Goal: Task Accomplishment & Management: Manage account settings

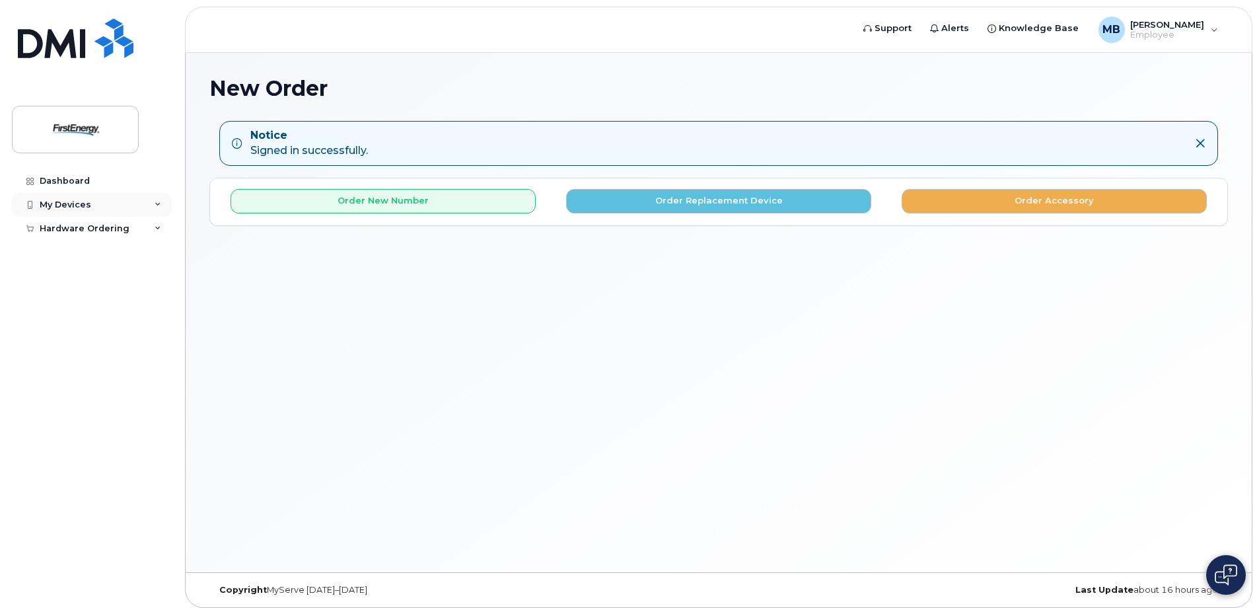
click at [95, 200] on div "My Devices" at bounding box center [92, 205] width 160 height 24
click at [75, 176] on div "Dashboard" at bounding box center [65, 181] width 50 height 11
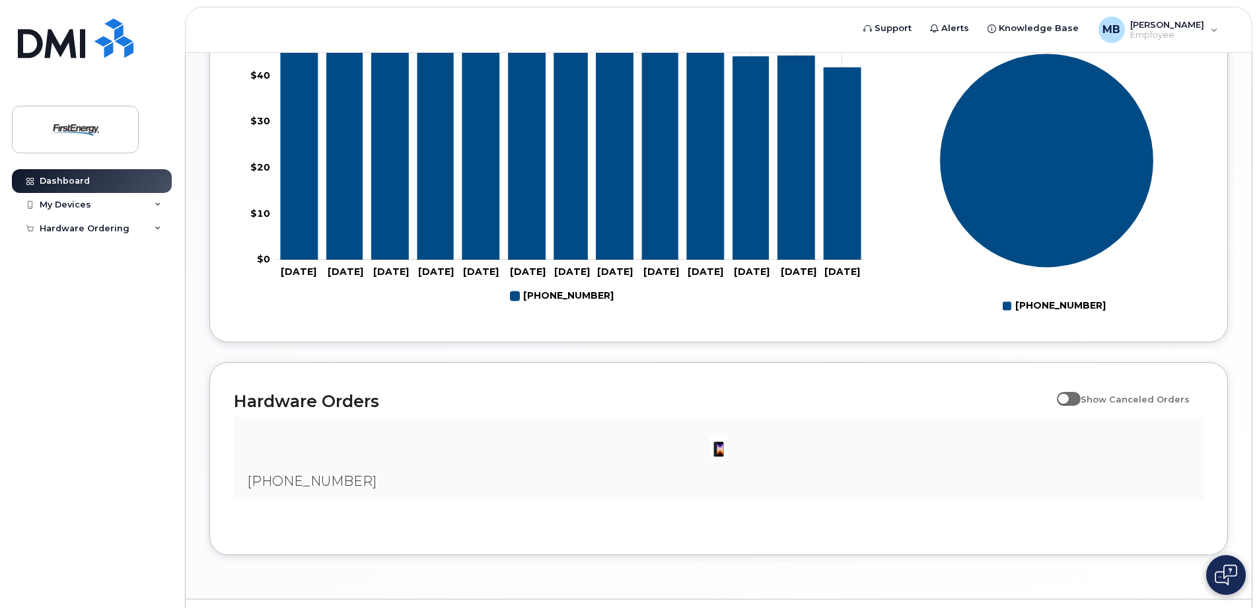
scroll to position [632, 0]
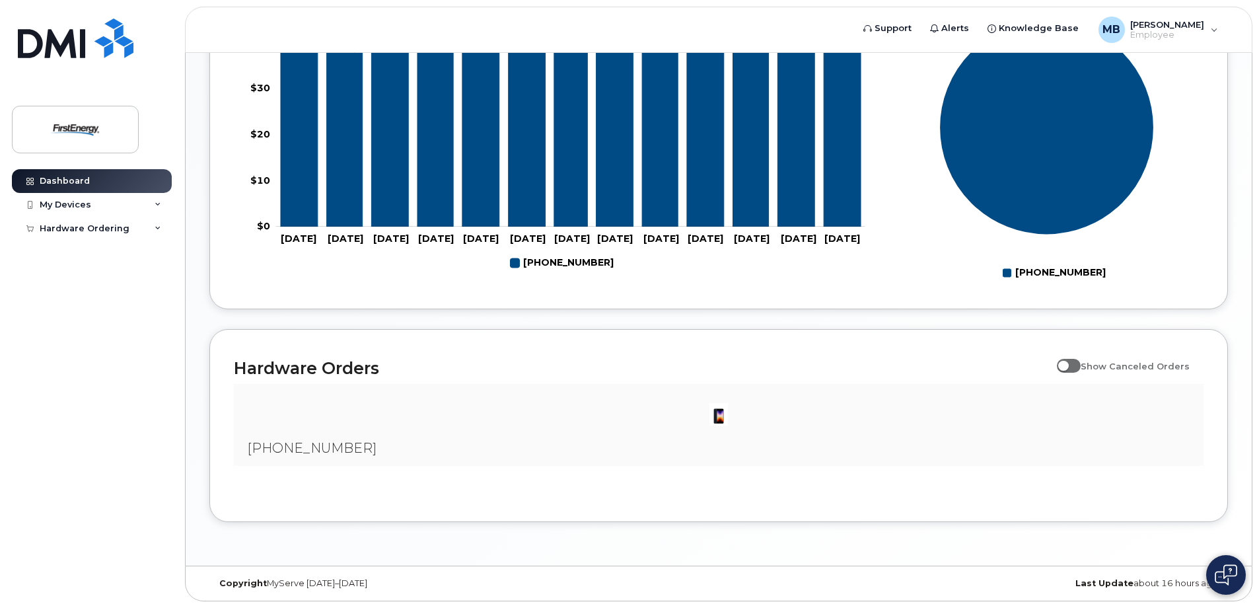
click at [718, 416] on img at bounding box center [719, 414] width 26 height 26
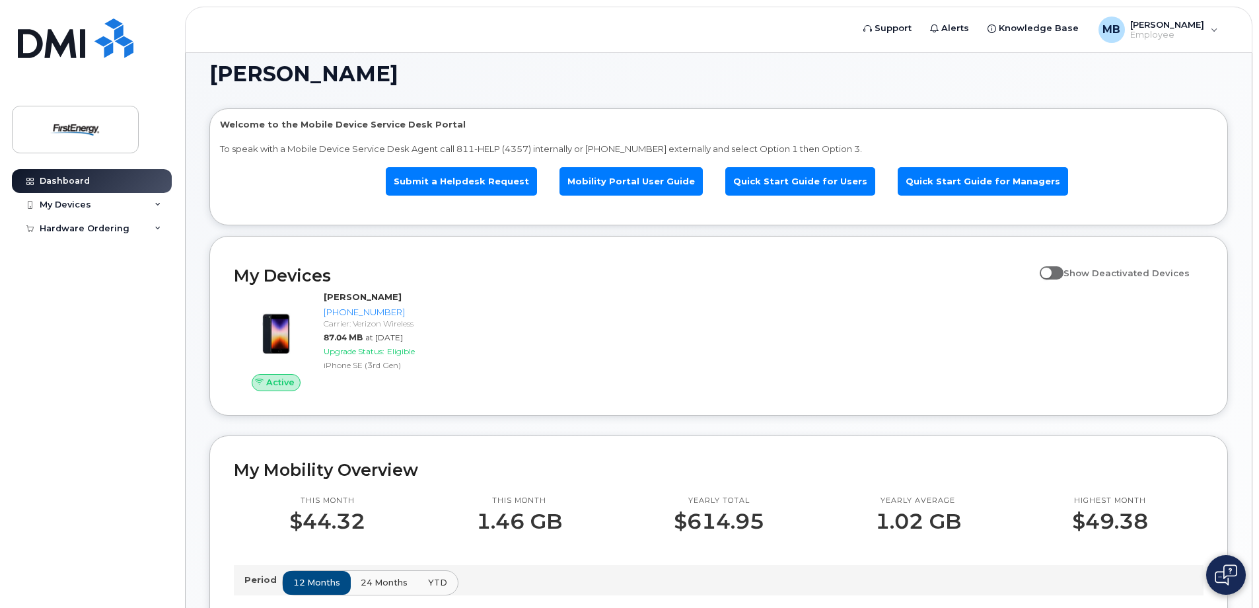
scroll to position [0, 0]
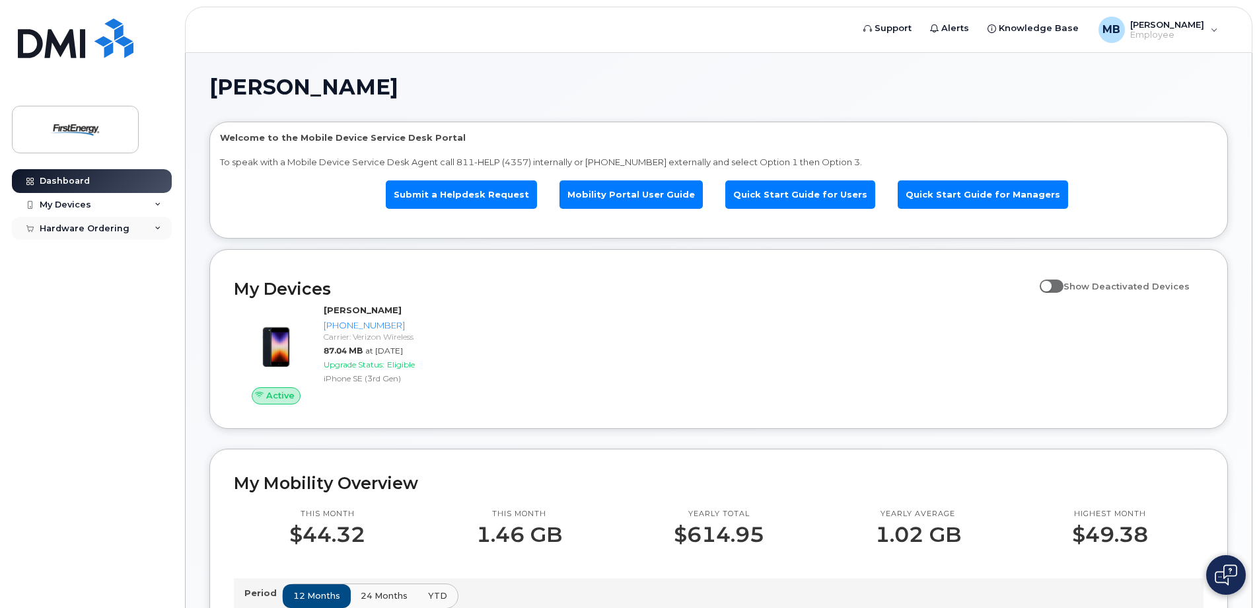
click at [111, 226] on div "Hardware Ordering" at bounding box center [85, 228] width 90 height 11
click at [93, 250] on link "My Orders" at bounding box center [103, 252] width 137 height 25
